Goal: Transaction & Acquisition: Purchase product/service

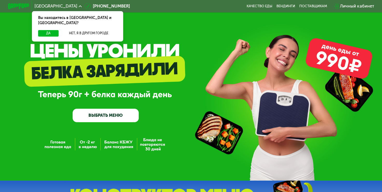
click at [129, 121] on link "ВЫБРАТЬ МЕНЮ" at bounding box center [106, 115] width 66 height 13
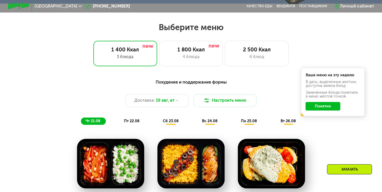
scroll to position [227, 0]
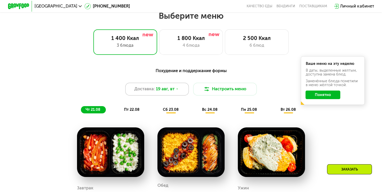
click at [180, 92] on div "Доставка: [DATE]" at bounding box center [157, 89] width 64 height 13
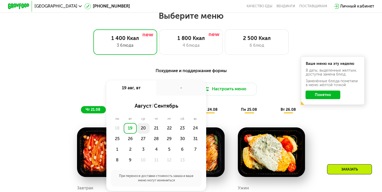
click at [150, 130] on div "20" at bounding box center [156, 128] width 13 height 11
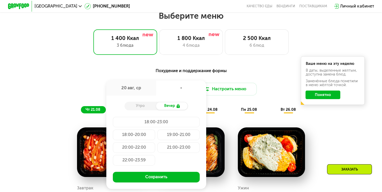
click at [236, 98] on div "Похудение и поддержание формы Доставка: [DATE] авг, ср - Утро Вечер 18:00-23:00…" at bounding box center [191, 90] width 314 height 46
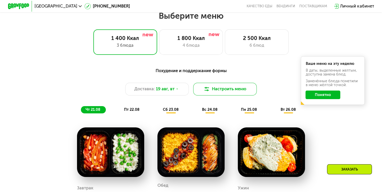
click at [220, 88] on button "Настроить меню" at bounding box center [225, 89] width 64 height 13
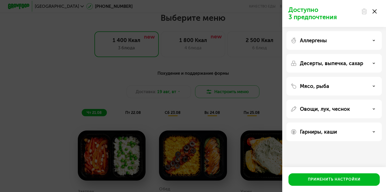
click at [220, 88] on div "Доступно 3 предпочтения Аллергены Десерты, выпечка, сахар Мясо, рыба Овощи, лук…" at bounding box center [193, 96] width 386 height 192
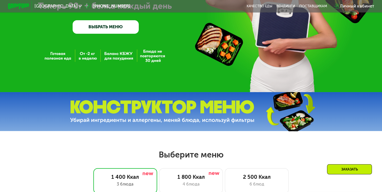
scroll to position [156, 0]
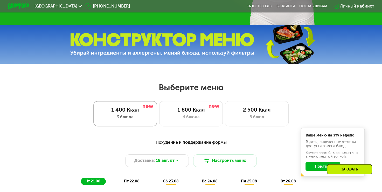
click at [115, 120] on div "3 блюда" at bounding box center [125, 117] width 53 height 6
click at [172, 113] on div "1 800 Ккал" at bounding box center [191, 110] width 53 height 6
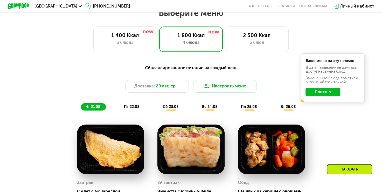
scroll to position [233, 0]
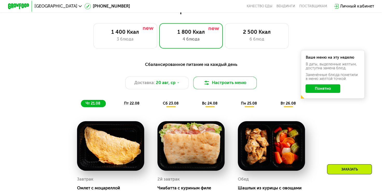
click at [227, 89] on button "Настроить меню" at bounding box center [225, 82] width 64 height 13
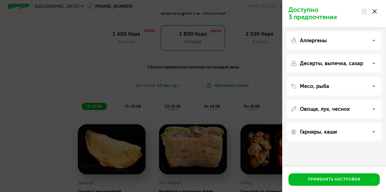
click at [226, 89] on div "Доступно 3 предпочтения Аллергены Десерты, выпечка, сахар Мясо, рыба Овощи, лук…" at bounding box center [193, 96] width 386 height 192
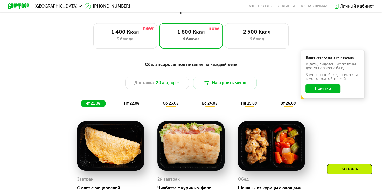
click at [137, 104] on span "пт 22.08" at bounding box center [132, 103] width 16 height 4
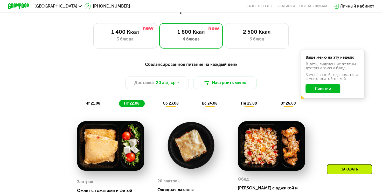
click at [171, 105] on span "сб 23.08" at bounding box center [171, 103] width 16 height 4
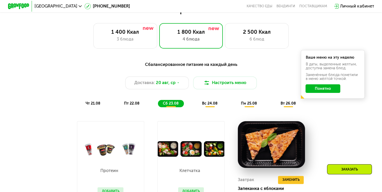
click at [96, 105] on span "чт 21.08" at bounding box center [93, 103] width 15 height 4
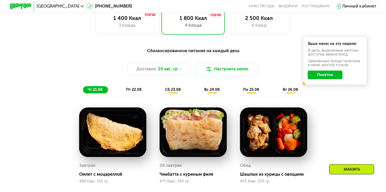
scroll to position [259, 0]
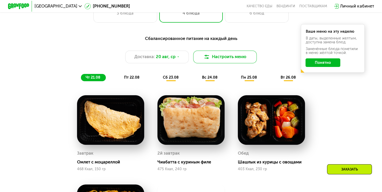
click at [237, 63] on button "Настроить меню" at bounding box center [225, 57] width 64 height 13
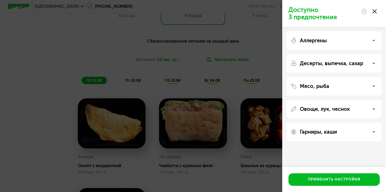
click at [329, 39] on div "Аллергены" at bounding box center [333, 40] width 87 height 6
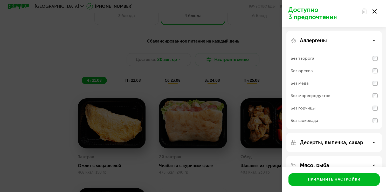
click at [329, 39] on div "Аллергены" at bounding box center [333, 40] width 87 height 6
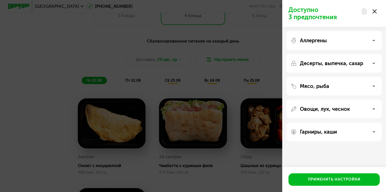
click at [325, 100] on div "Мясо, рыба" at bounding box center [333, 109] width 95 height 19
click at [324, 84] on p "Мясо, рыба" at bounding box center [314, 86] width 29 height 6
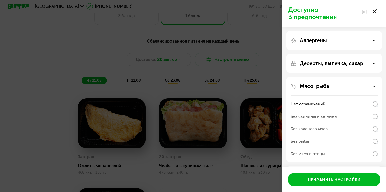
click at [358, 152] on div "Без мяса и птицы" at bounding box center [333, 154] width 87 height 12
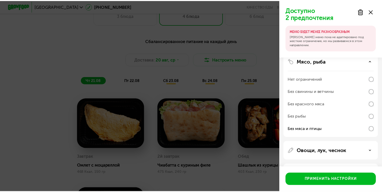
scroll to position [52, 0]
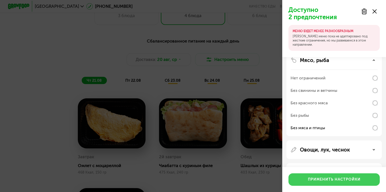
click at [341, 176] on button "Применить настройки" at bounding box center [333, 179] width 91 height 12
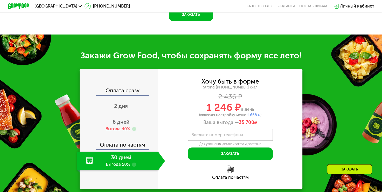
scroll to position [570, 0]
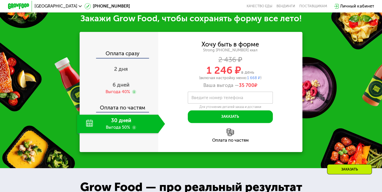
click at [123, 127] on div "30 дней Выгода 50%" at bounding box center [117, 123] width 81 height 19
click at [124, 125] on div "30 дней Выгода 50%" at bounding box center [117, 123] width 81 height 19
click at [127, 79] on div "2 дня" at bounding box center [121, 69] width 88 height 19
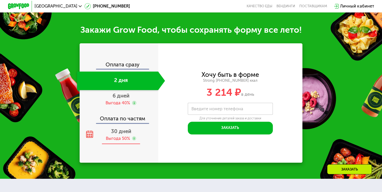
click at [117, 134] on span "30 дней" at bounding box center [121, 131] width 20 height 6
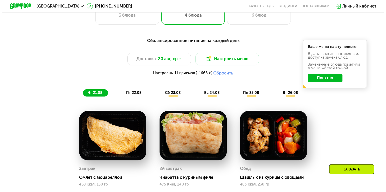
scroll to position [207, 0]
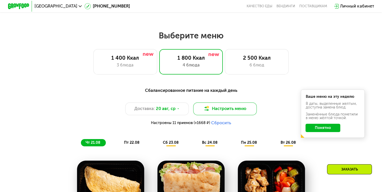
click at [205, 111] on img at bounding box center [207, 109] width 6 height 6
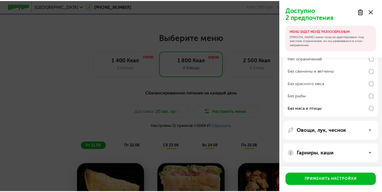
scroll to position [72, 0]
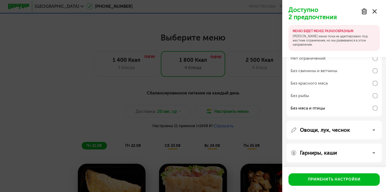
click at [246, 111] on div "Доступно 2 предпочтения МЕНЮ БУДЕТ МЕНЕЕ РАЗНООБРАЗНЫМ Наше меню пока не адапти…" at bounding box center [193, 96] width 386 height 192
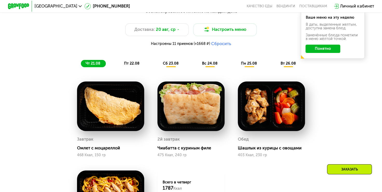
scroll to position [285, 0]
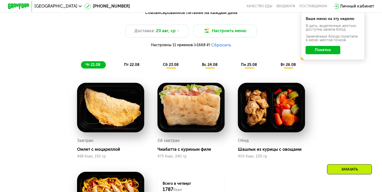
click at [195, 47] on span "Настроены 11 приемов (+1668 ₽)" at bounding box center [180, 45] width 59 height 4
click at [199, 47] on span "Настроены 11 приемов (+1668 ₽)" at bounding box center [180, 45] width 59 height 4
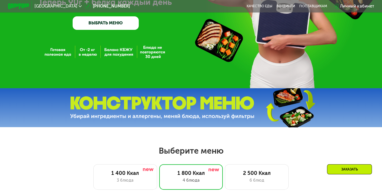
scroll to position [207, 0]
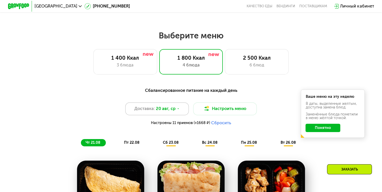
click at [164, 111] on span "20 авг, ср" at bounding box center [166, 109] width 20 height 6
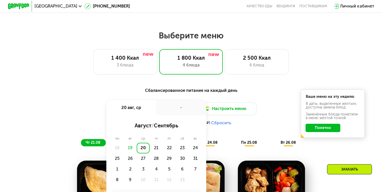
click at [129, 151] on div "19" at bounding box center [130, 148] width 13 height 11
click at [105, 125] on div "Настроены 11 приемов (+1668 ₽) Сбросить" at bounding box center [191, 122] width 314 height 5
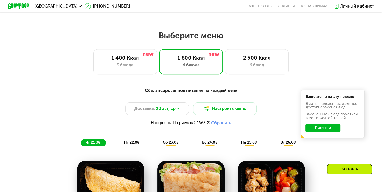
click at [236, 125] on div "Настроены 11 приемов (+1668 ₽) Сбросить" at bounding box center [191, 122] width 314 height 5
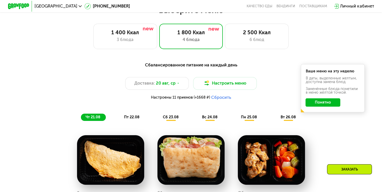
scroll to position [285, 0]
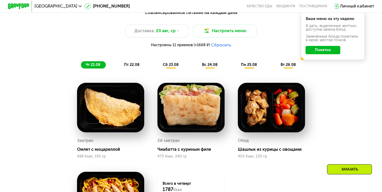
click at [133, 67] on span "пт 22.08" at bounding box center [132, 64] width 16 height 4
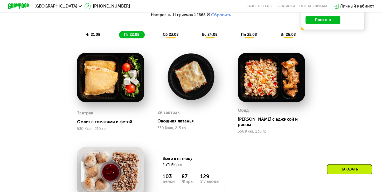
scroll to position [311, 0]
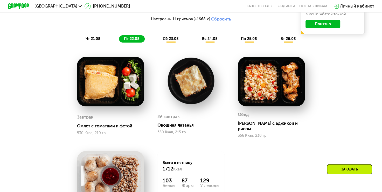
click at [95, 41] on span "чт 21.08" at bounding box center [93, 39] width 15 height 4
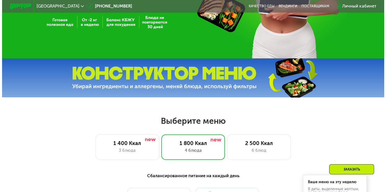
scroll to position [233, 0]
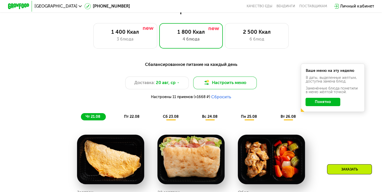
click at [238, 89] on button "Настроить меню" at bounding box center [225, 82] width 64 height 13
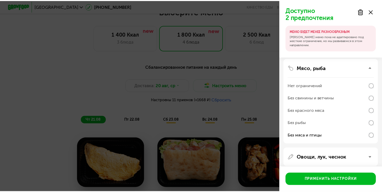
scroll to position [72, 0]
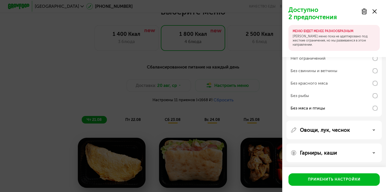
click at [213, 108] on div "Доступно 2 предпочтения МЕНЮ БУДЕТ МЕНЕЕ РАЗНООБРАЗНЫМ Наше меню пока не адапти…" at bounding box center [193, 96] width 386 height 192
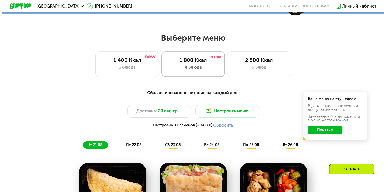
scroll to position [233, 0]
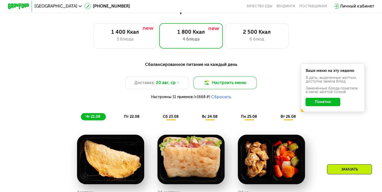
click at [232, 86] on button "Настроить меню" at bounding box center [225, 82] width 64 height 13
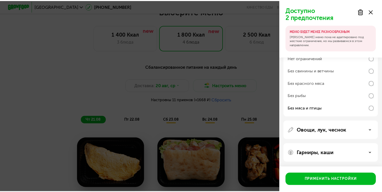
scroll to position [72, 0]
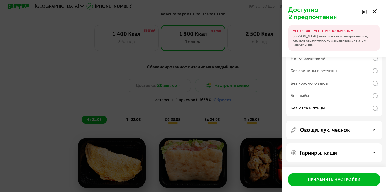
click at [236, 71] on div "Доступно 2 предпочтения МЕНЮ БУДЕТ МЕНЕЕ РАЗНООБРАЗНЫМ Наше меню пока не адапти…" at bounding box center [193, 96] width 386 height 192
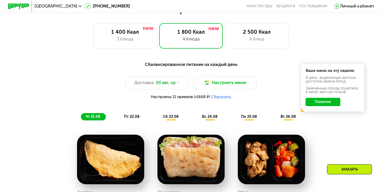
click at [194, 98] on span "Настроены 11 приемов (+1668 ₽)" at bounding box center [180, 97] width 59 height 4
click at [204, 99] on span "Настроены 11 приемов (+1668 ₽)" at bounding box center [180, 97] width 59 height 4
click at [214, 100] on button "Сбросить" at bounding box center [221, 96] width 20 height 5
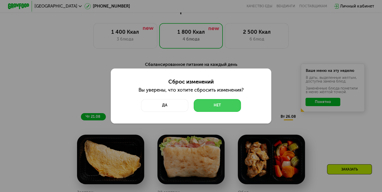
click at [211, 103] on button "Нет" at bounding box center [217, 105] width 47 height 13
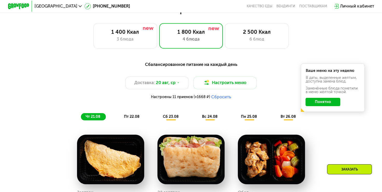
click at [216, 99] on button "Сбросить" at bounding box center [221, 96] width 20 height 5
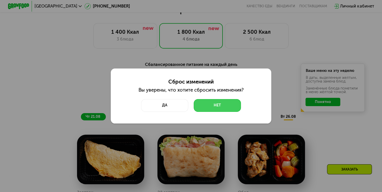
click at [225, 108] on button "Нет" at bounding box center [217, 105] width 47 height 13
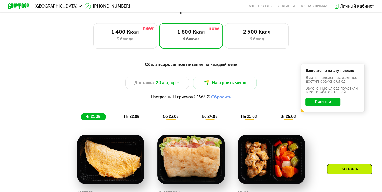
click at [223, 100] on button "Сбросить" at bounding box center [221, 96] width 20 height 5
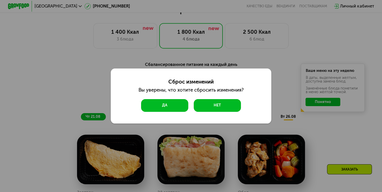
click at [177, 103] on button "Да" at bounding box center [164, 105] width 47 height 13
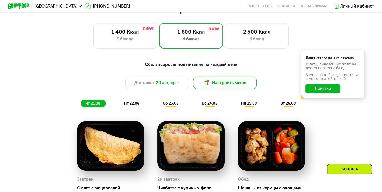
click at [204, 85] on img at bounding box center [207, 83] width 6 height 6
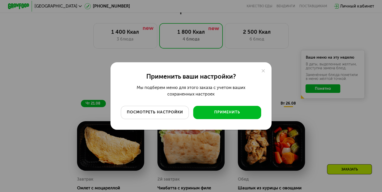
click at [173, 107] on button "посмотреть настройки" at bounding box center [155, 112] width 68 height 13
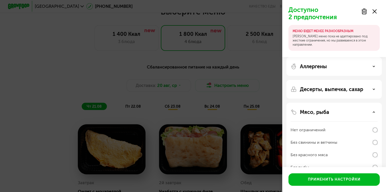
click at [132, 65] on div "Доступно 2 предпочтения МЕНЮ БУДЕТ МЕНЕЕ РАЗНООБРАЗНЫМ Наше меню пока не адапти…" at bounding box center [193, 96] width 386 height 192
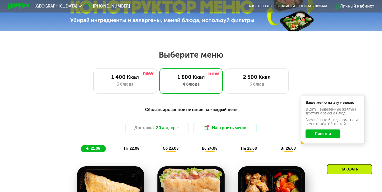
scroll to position [156, 0]
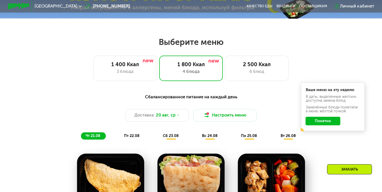
scroll to position [259, 0]
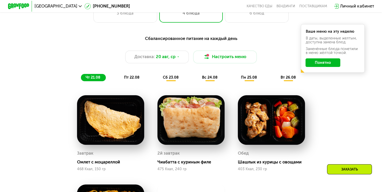
click at [327, 66] on button "Понятно" at bounding box center [322, 62] width 35 height 9
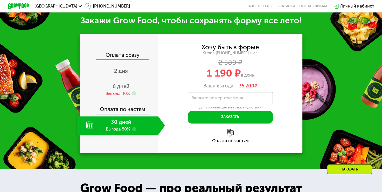
scroll to position [596, 0]
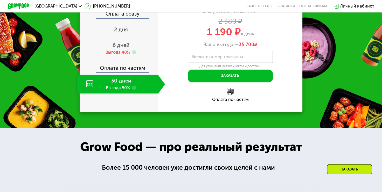
click at [132, 87] on div "30 дней Выгода 50%" at bounding box center [117, 84] width 81 height 19
